Goal: Task Accomplishment & Management: Use online tool/utility

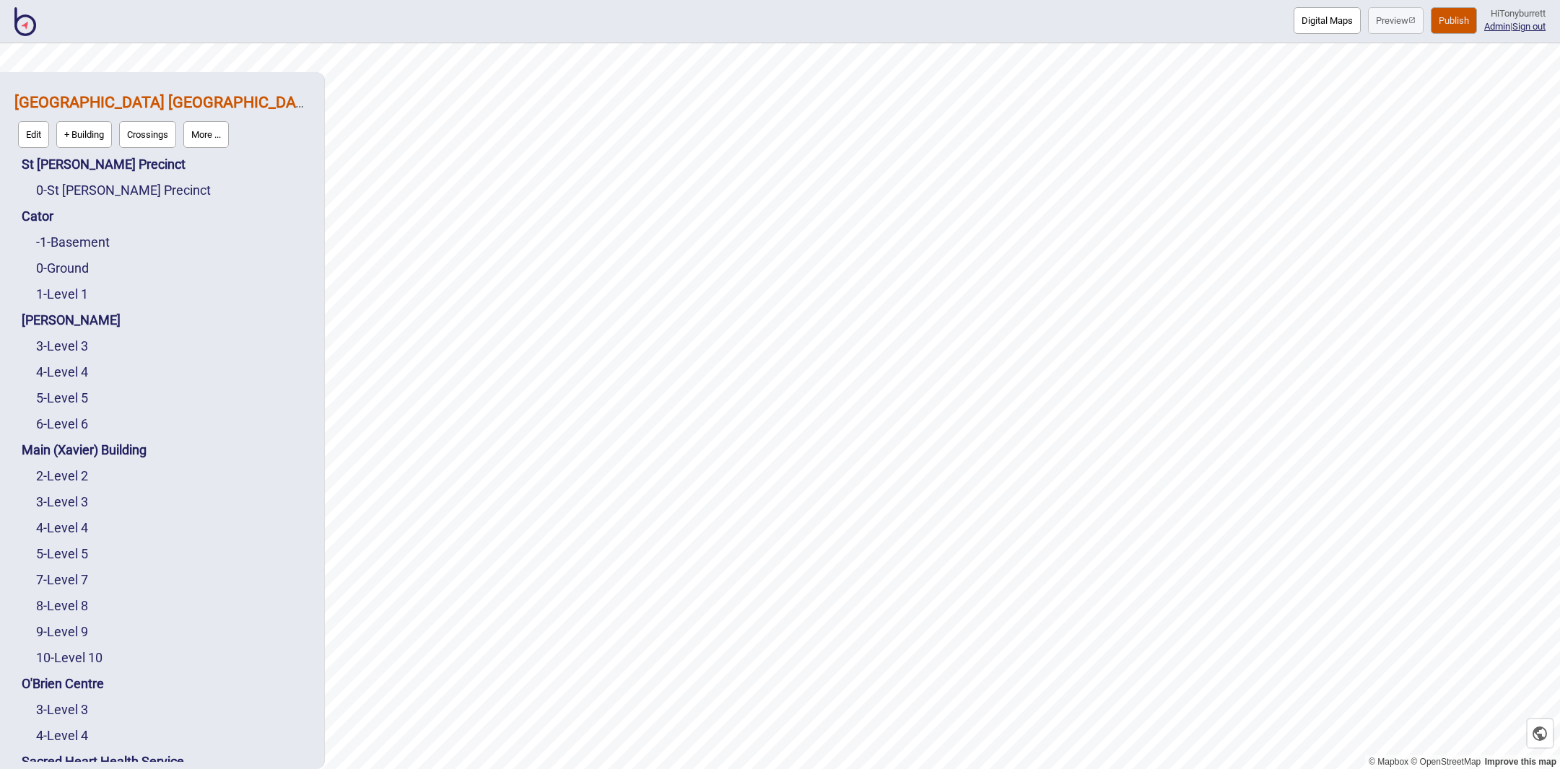
scroll to position [1, 0]
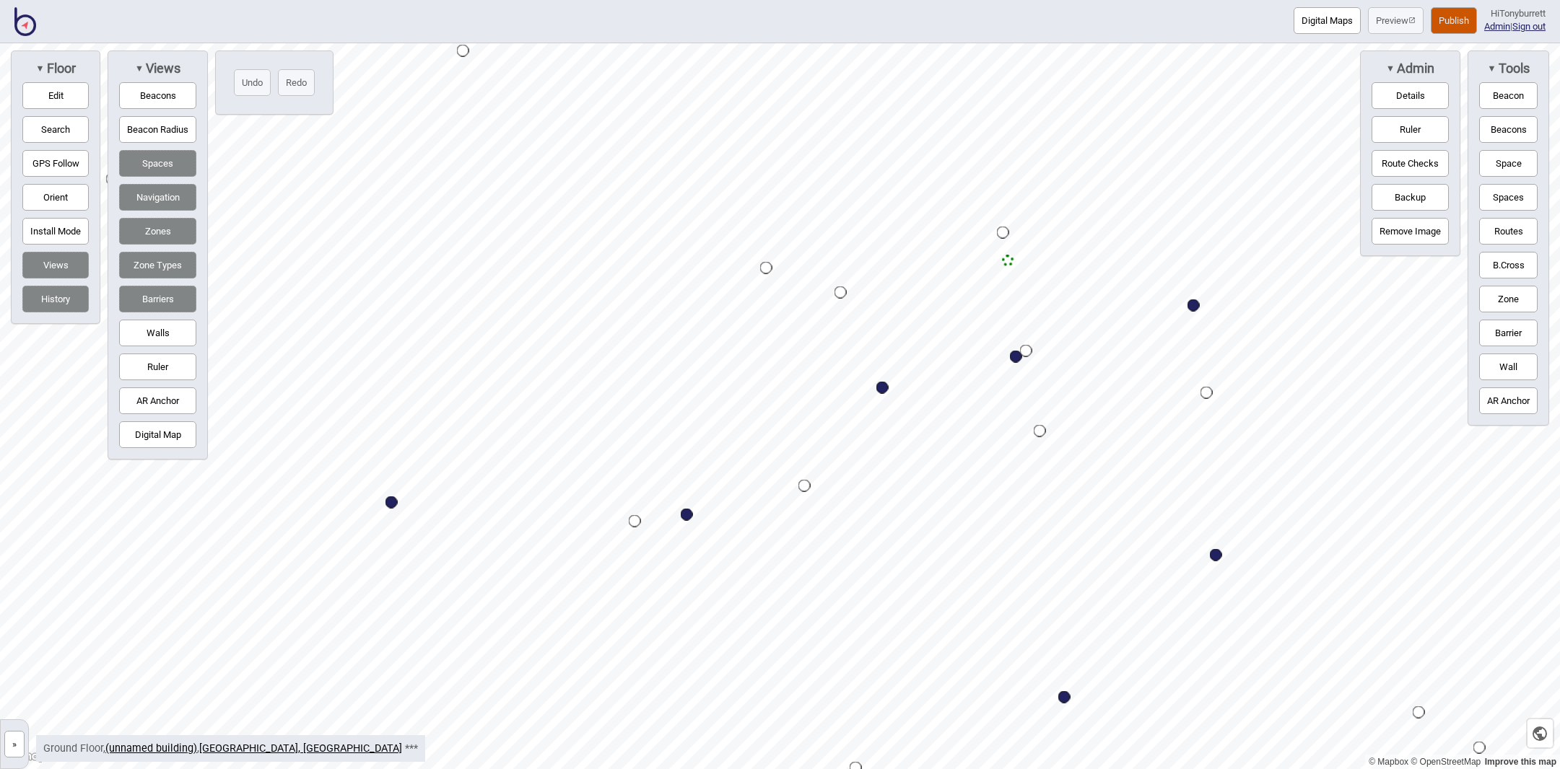
click at [35, 20] on img at bounding box center [25, 21] width 22 height 29
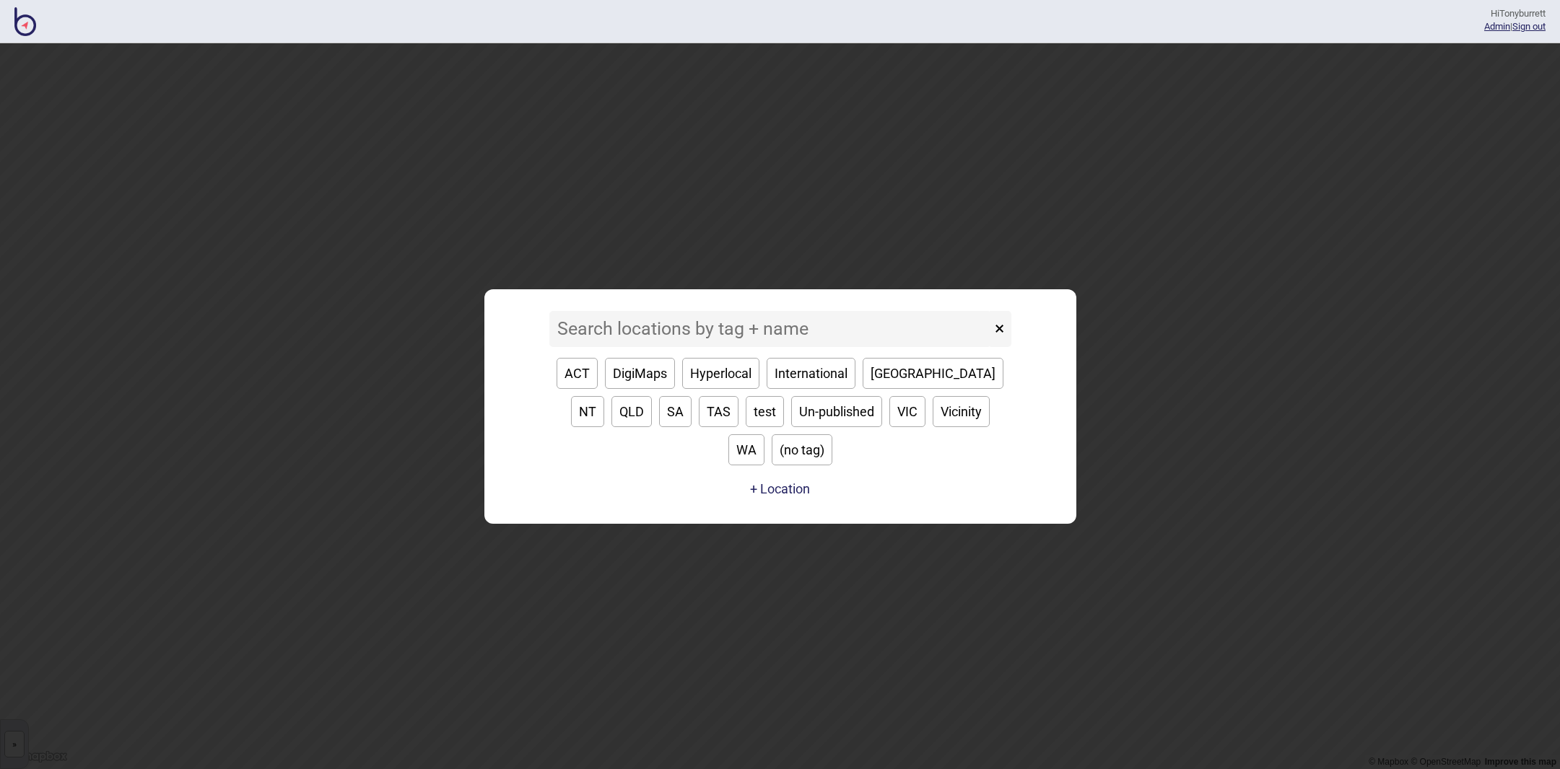
type input "k"
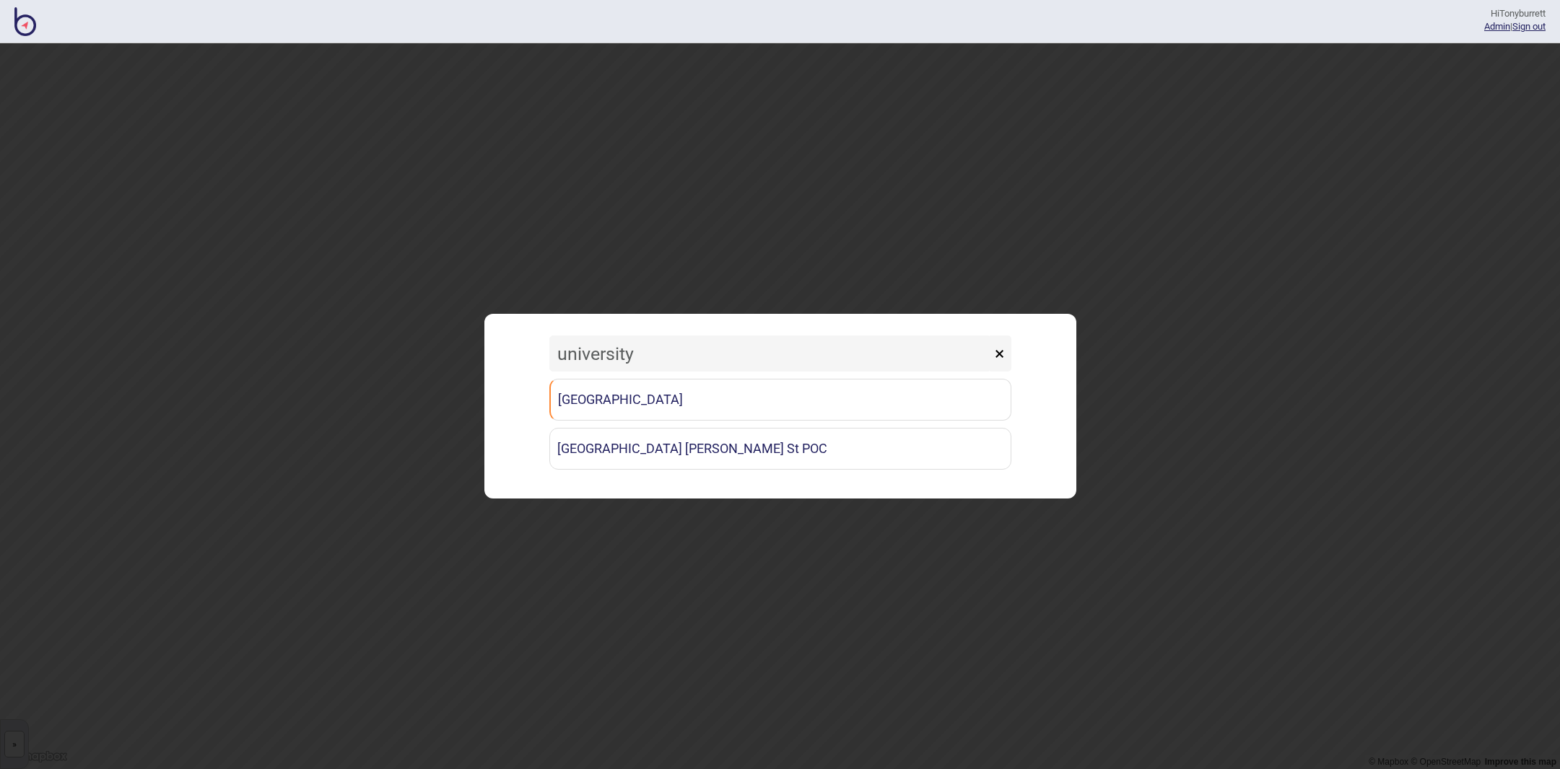
type input "university"
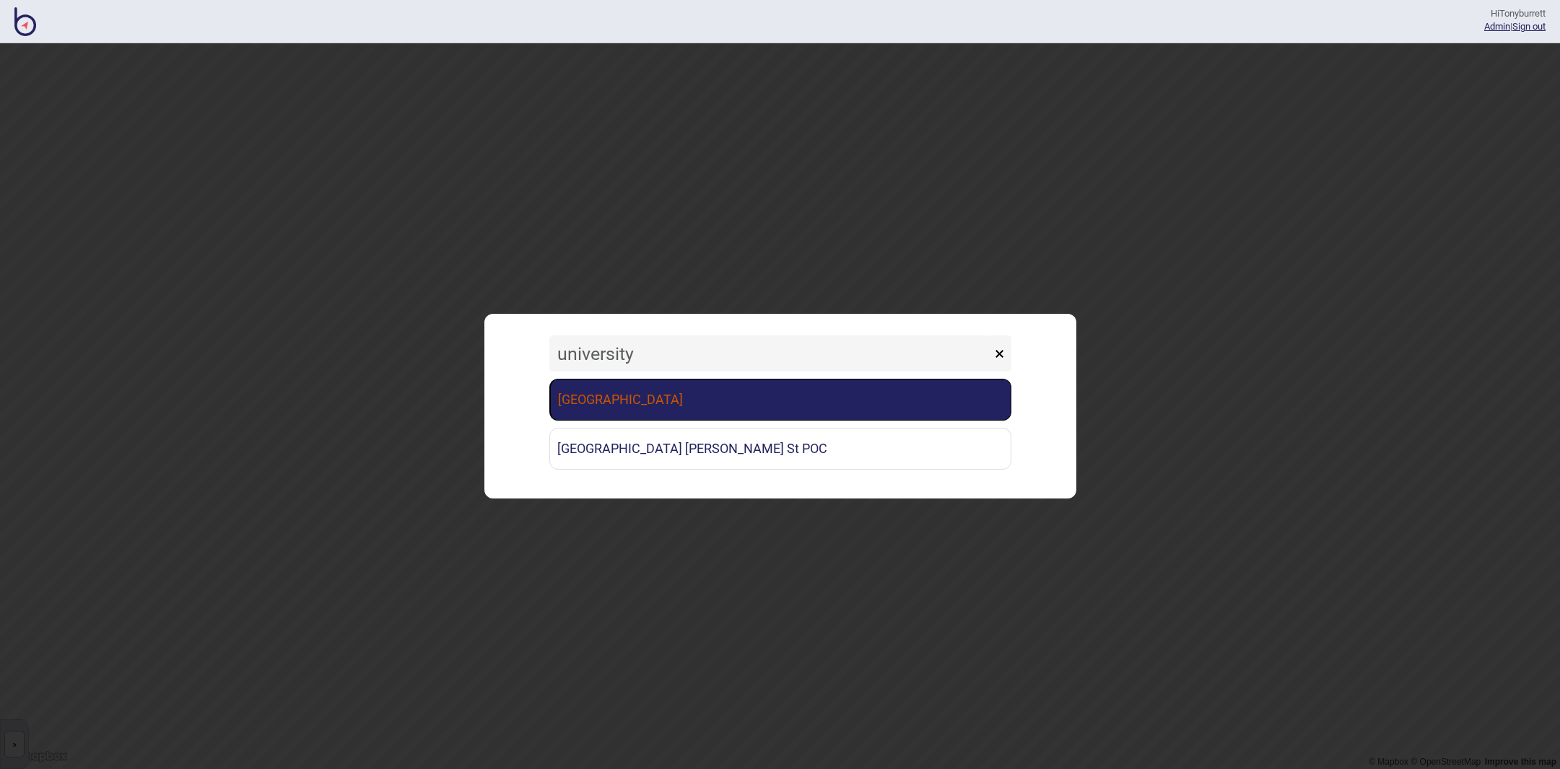
drag, startPoint x: 1103, startPoint y: 316, endPoint x: 612, endPoint y: 403, distance: 498.4
click at [612, 403] on link "[GEOGRAPHIC_DATA]" at bounding box center [780, 400] width 462 height 42
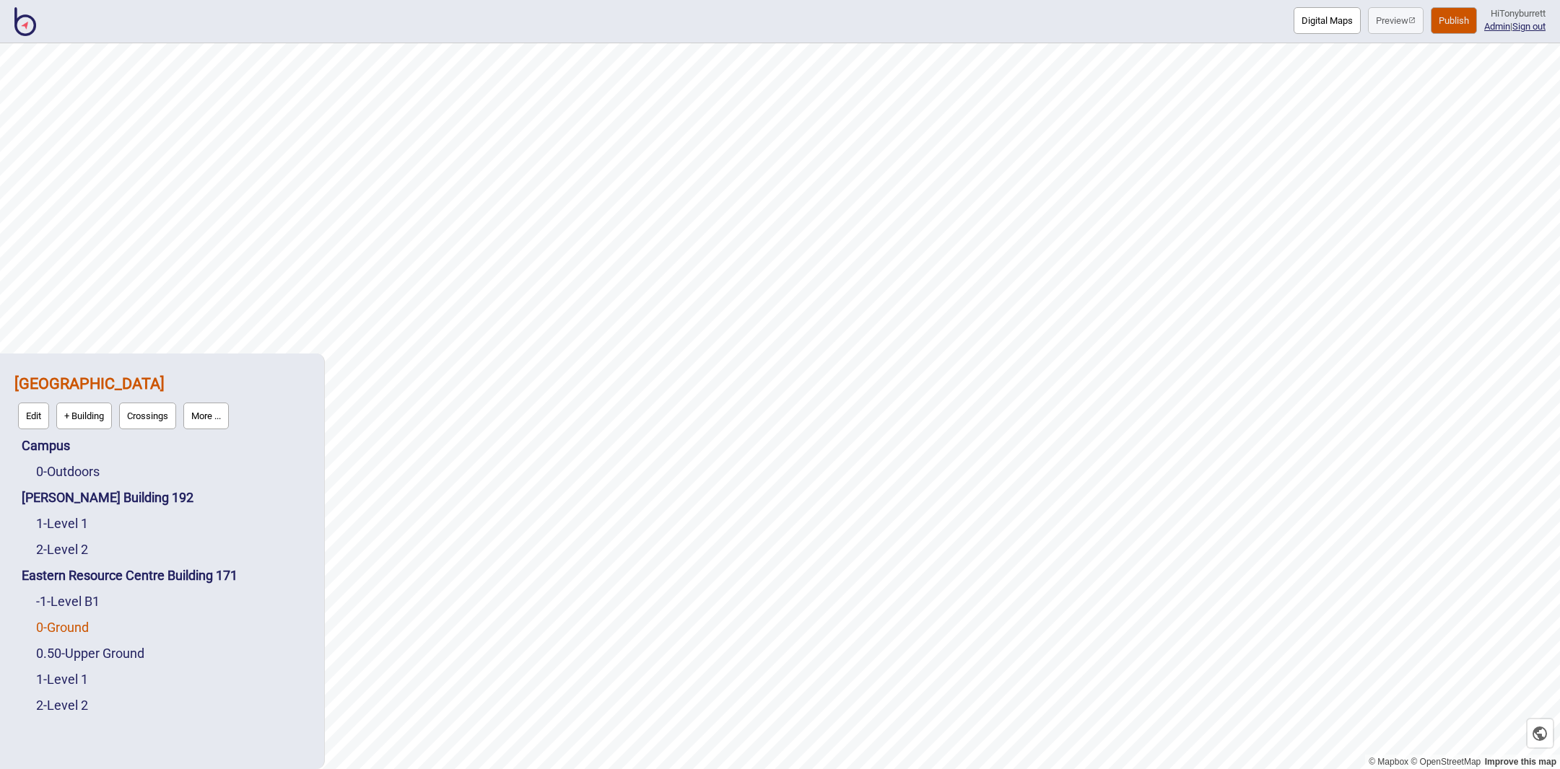
click at [69, 629] on link "0 - Ground" at bounding box center [62, 627] width 53 height 15
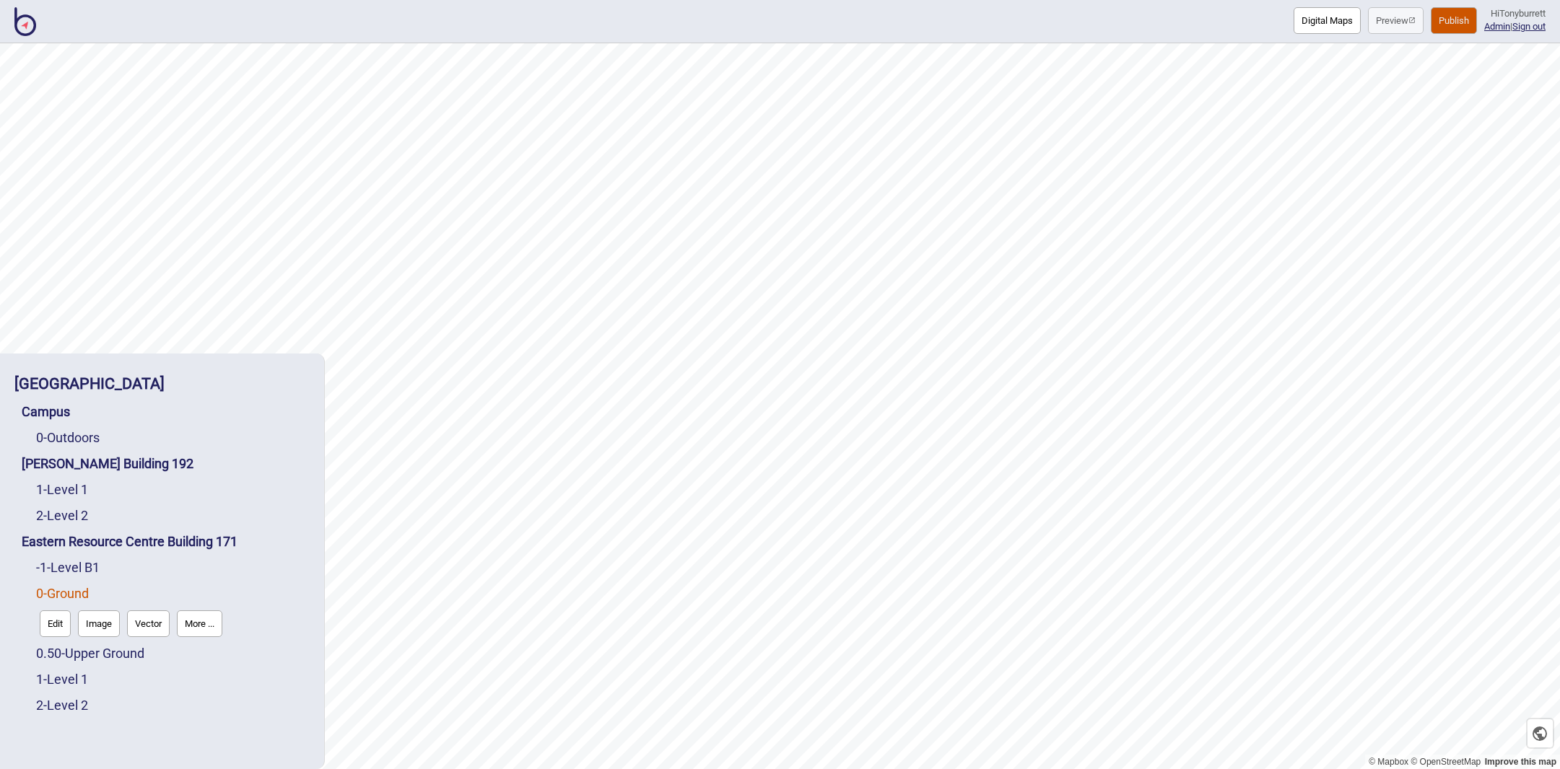
click at [57, 622] on button "Edit" at bounding box center [55, 624] width 31 height 27
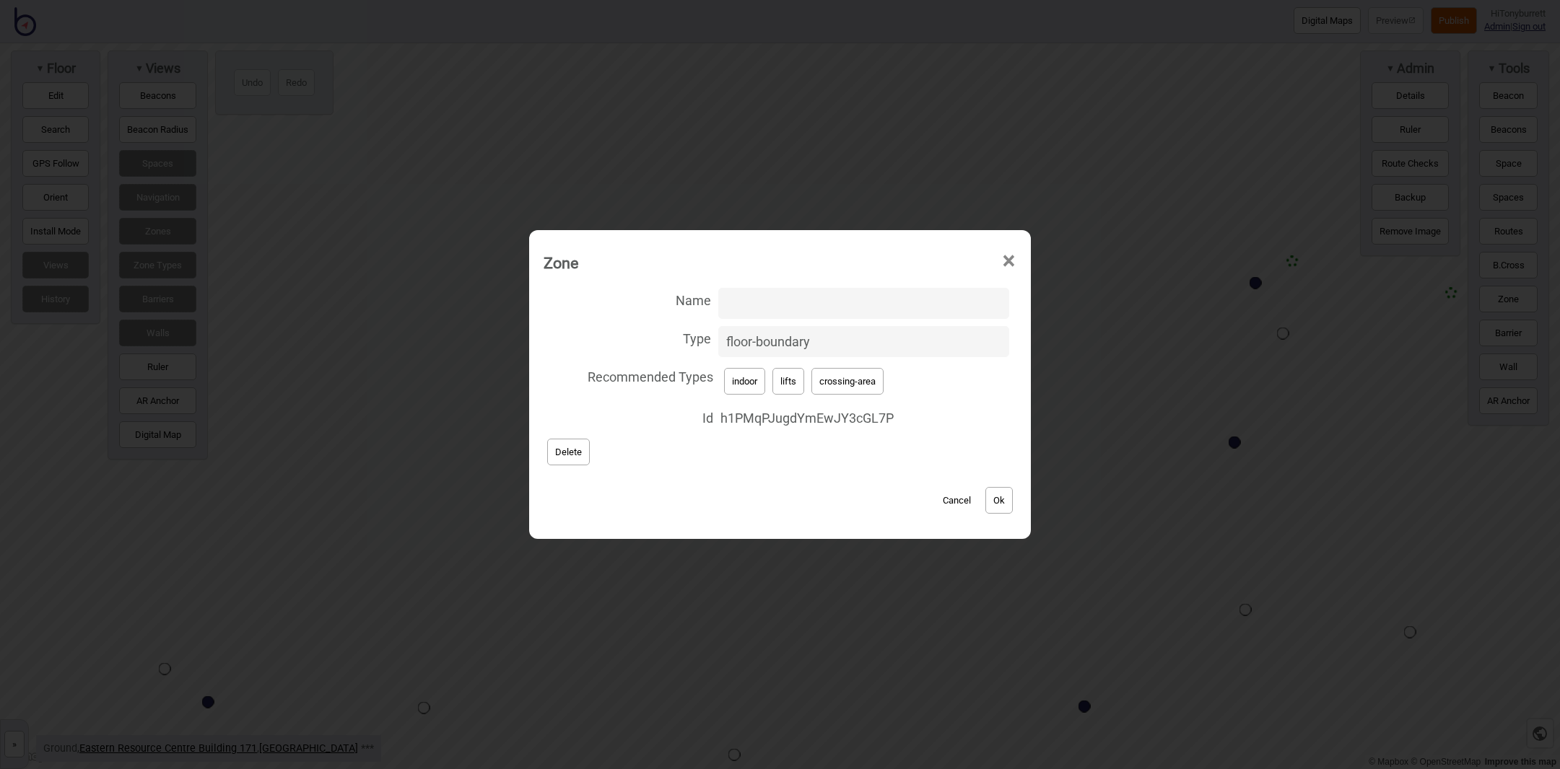
drag, startPoint x: 827, startPoint y: 347, endPoint x: 681, endPoint y: 323, distance: 148.4
click at [678, 323] on label "Type floor-boundary" at bounding box center [779, 342] width 473 height 38
click at [718, 326] on input "floor-boundary" at bounding box center [863, 341] width 291 height 31
click at [950, 502] on button "Cancel" at bounding box center [956, 500] width 43 height 27
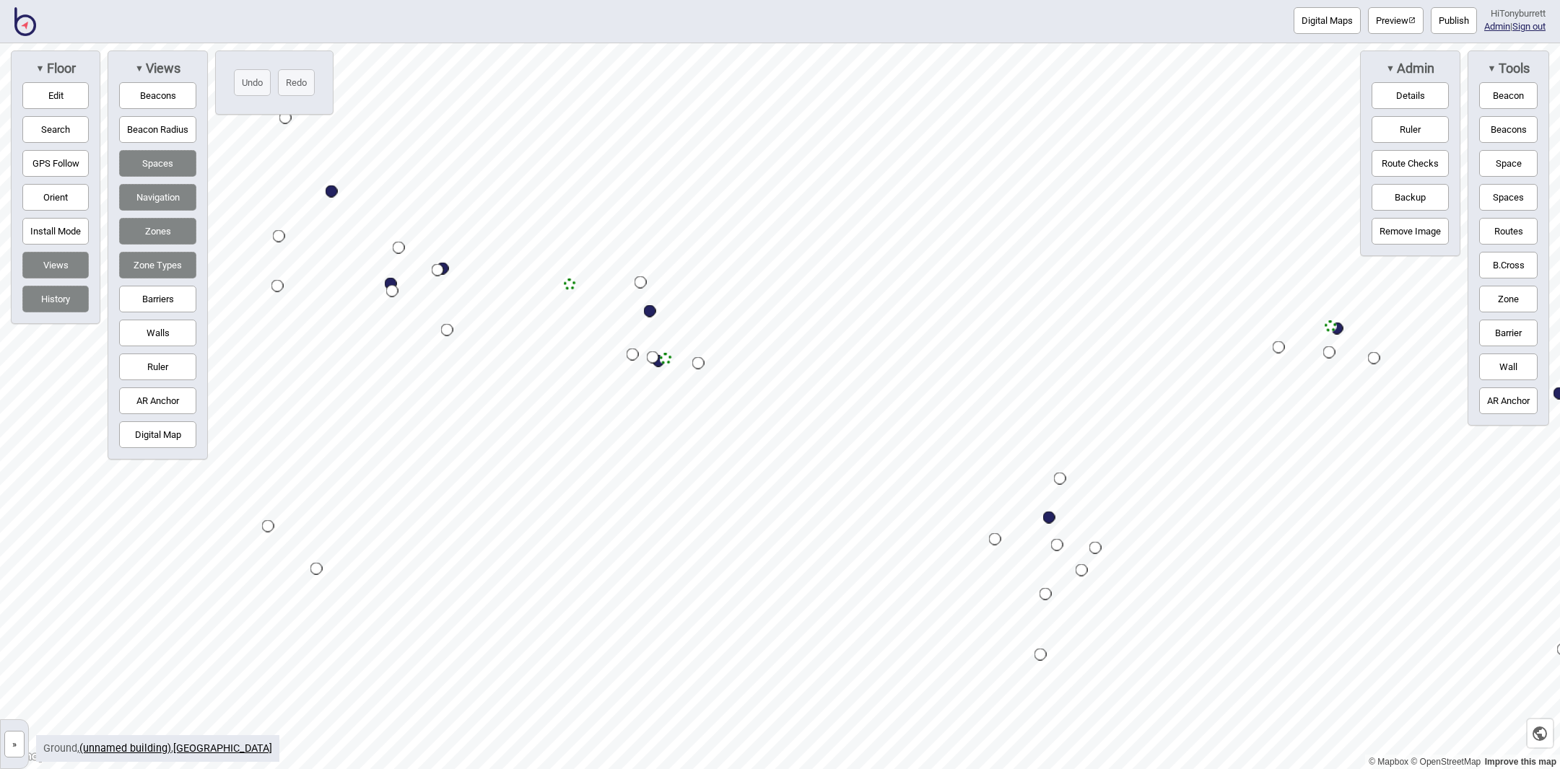
drag, startPoint x: 14, startPoint y: 747, endPoint x: 19, endPoint y: 741, distance: 7.7
click at [14, 746] on button "»" at bounding box center [14, 744] width 20 height 27
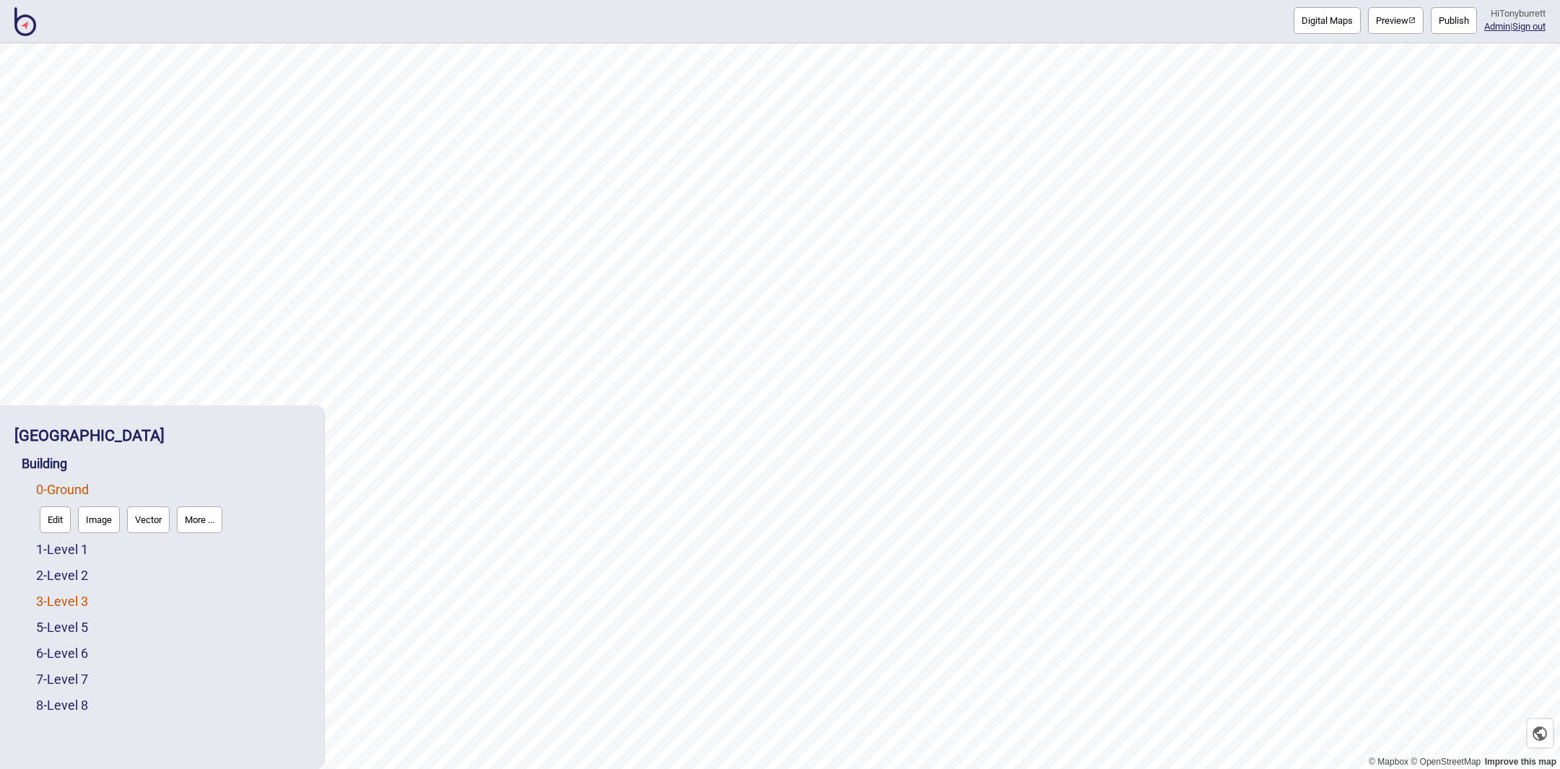
click at [45, 600] on link "3 - Level 3" at bounding box center [62, 601] width 52 height 15
click at [48, 599] on button "Edit" at bounding box center [55, 598] width 31 height 27
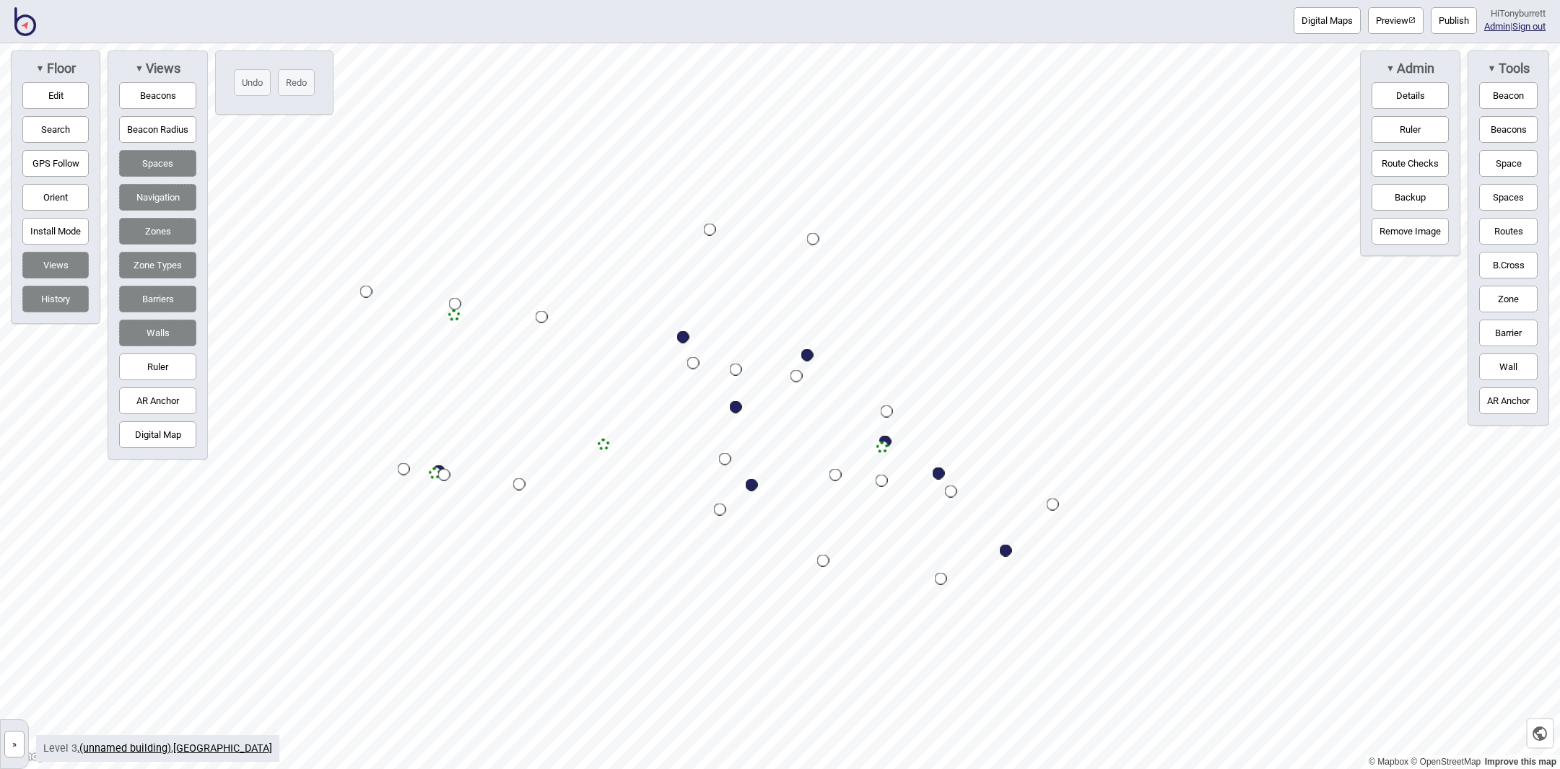
click at [20, 742] on button "»" at bounding box center [14, 744] width 20 height 27
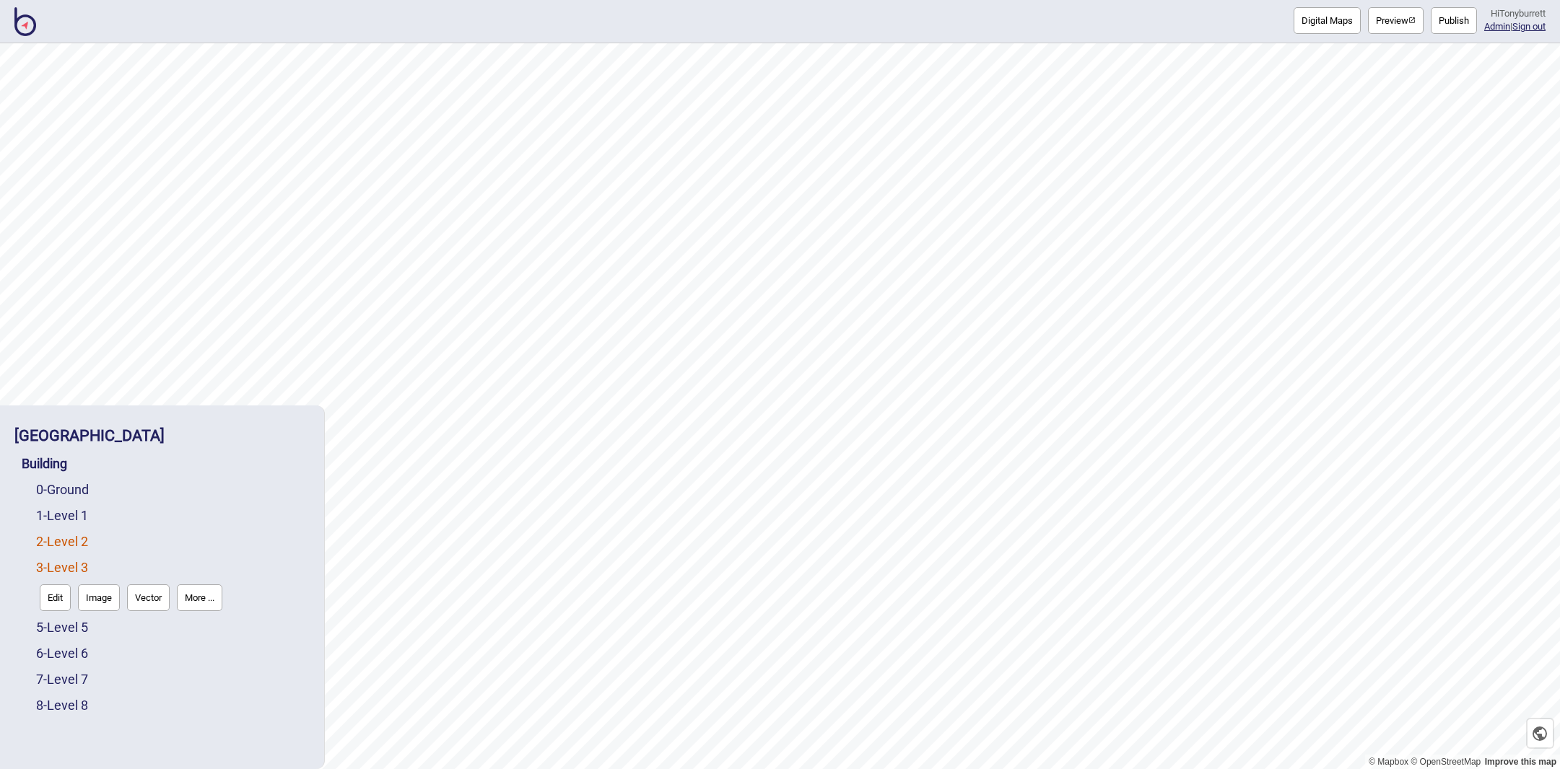
click at [83, 546] on link "2 - Level 2" at bounding box center [62, 541] width 52 height 15
click at [61, 564] on button "Edit" at bounding box center [55, 572] width 31 height 27
